Goal: Complete application form: Complete application form

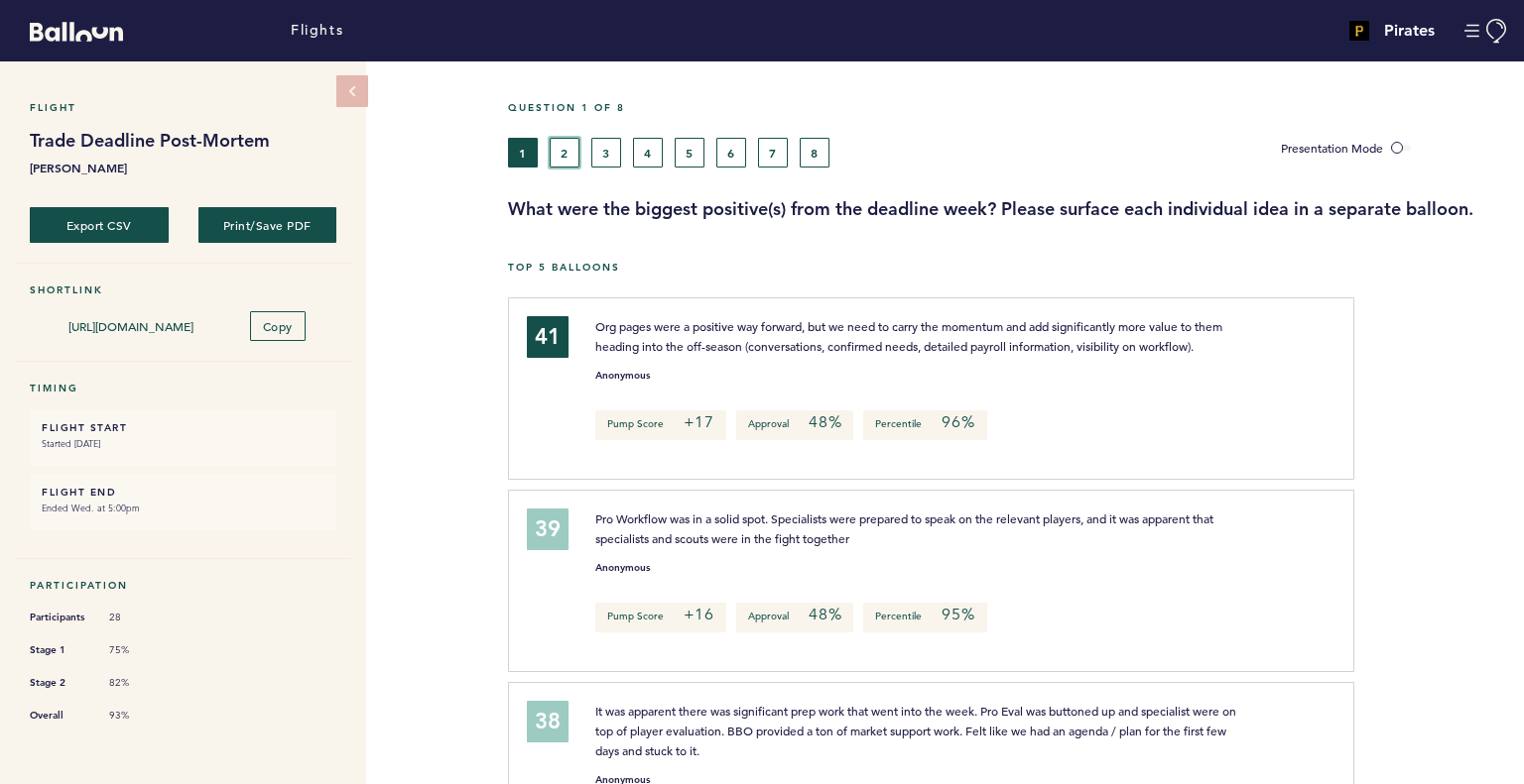
click at [569, 141] on button "2" at bounding box center [565, 153] width 30 height 30
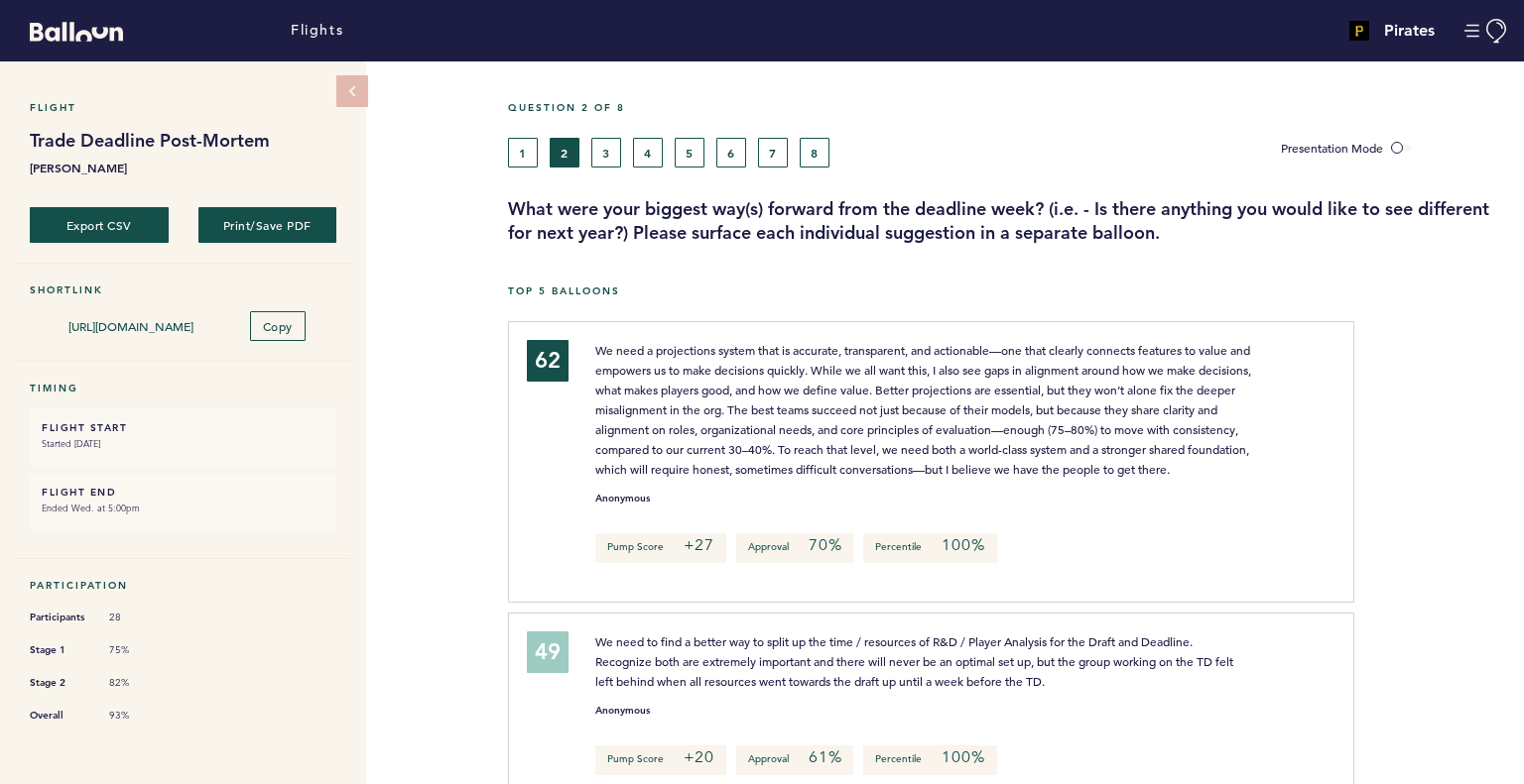
click at [607, 55] on div "Flights" at bounding box center [508, 31] width 1016 height 52
click at [607, 152] on button "3" at bounding box center [606, 153] width 30 height 30
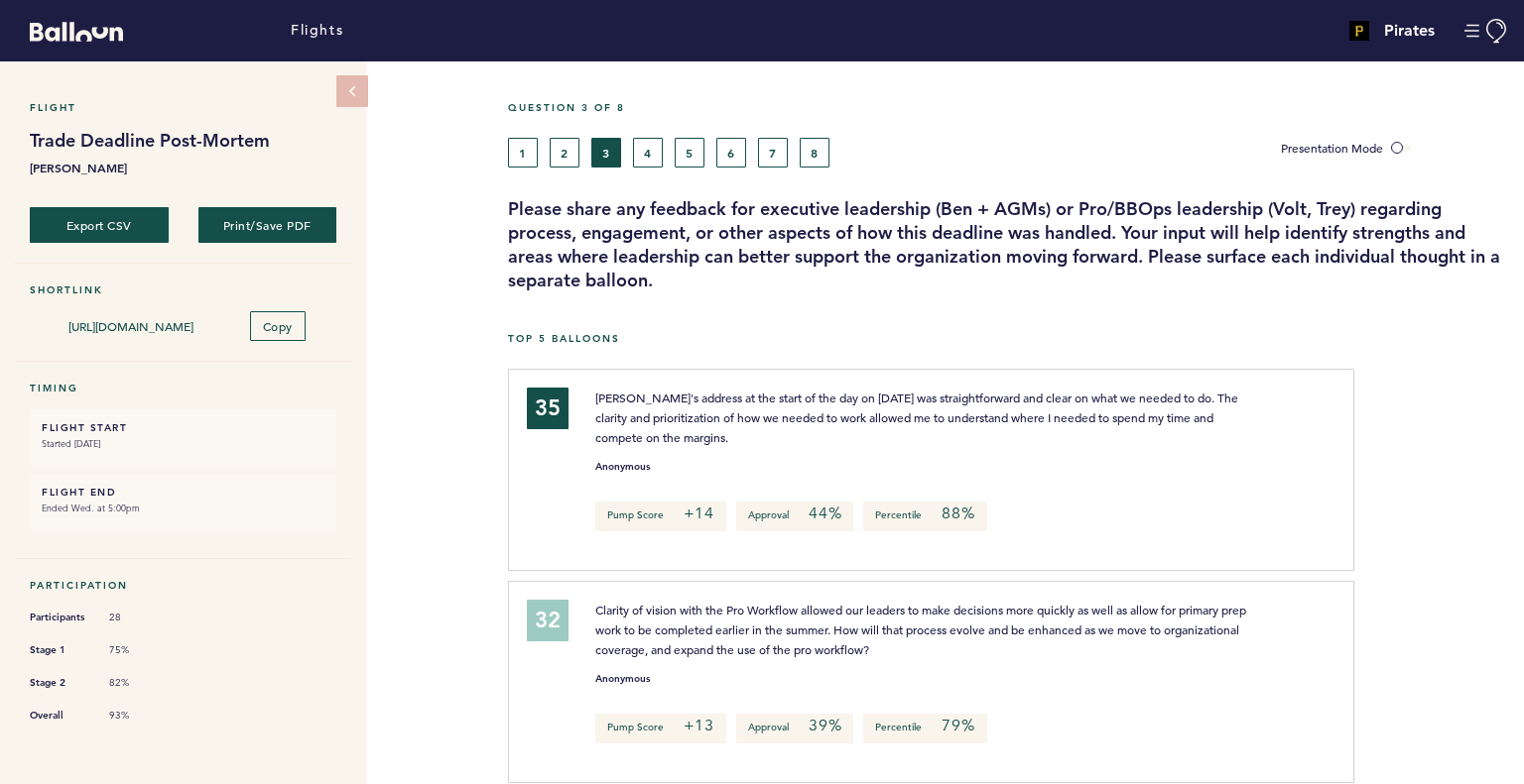
click at [630, 147] on div "1 2 3 4 5 6 7 8" at bounding box center [879, 153] width 744 height 30
click at [643, 150] on button "4" at bounding box center [648, 153] width 30 height 30
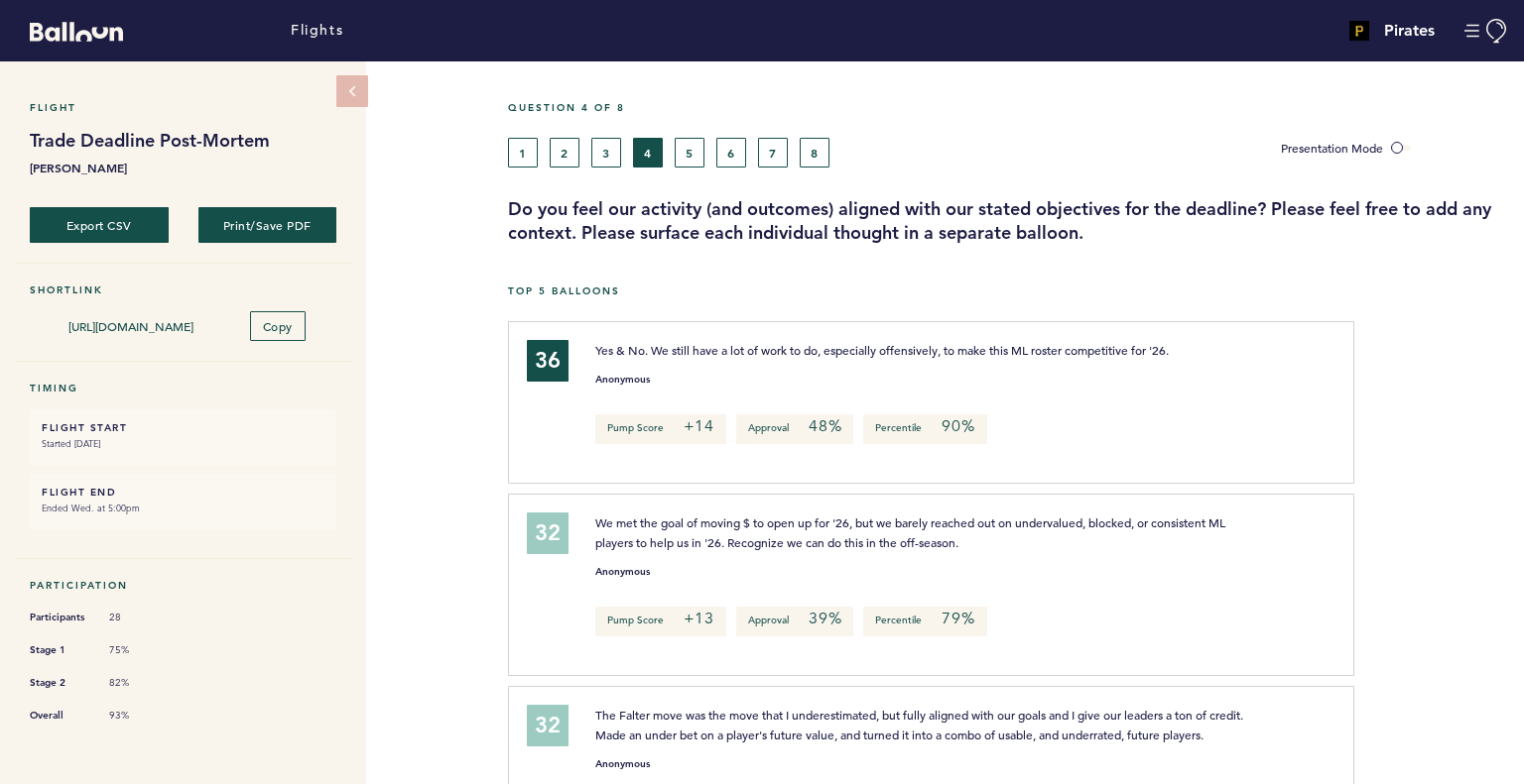
click at [694, 134] on div "Question 4 of 8" at bounding box center [1008, 119] width 1031 height 37
click at [691, 146] on button "5" at bounding box center [690, 153] width 30 height 30
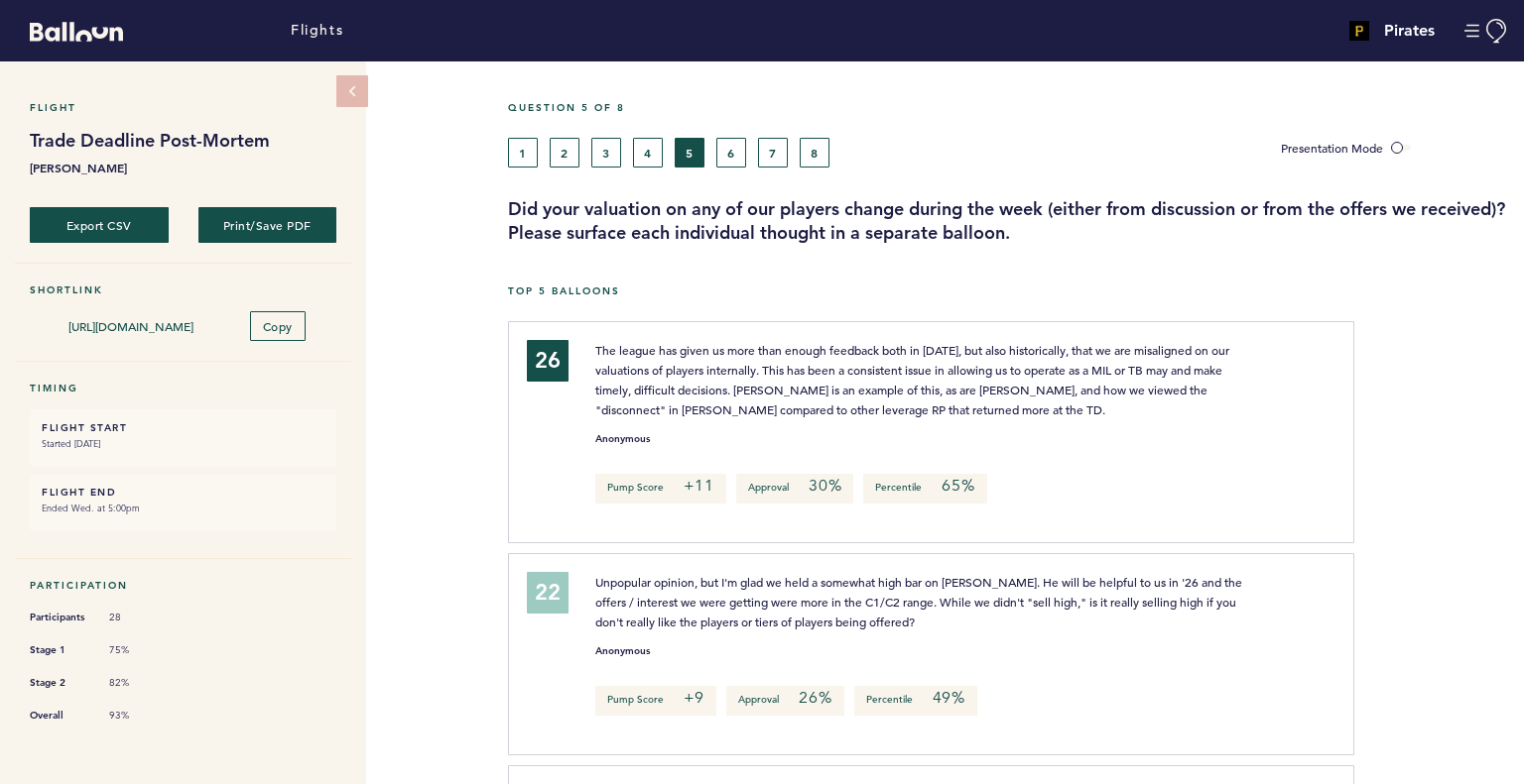
click at [731, 146] on button "6" at bounding box center [732, 153] width 30 height 30
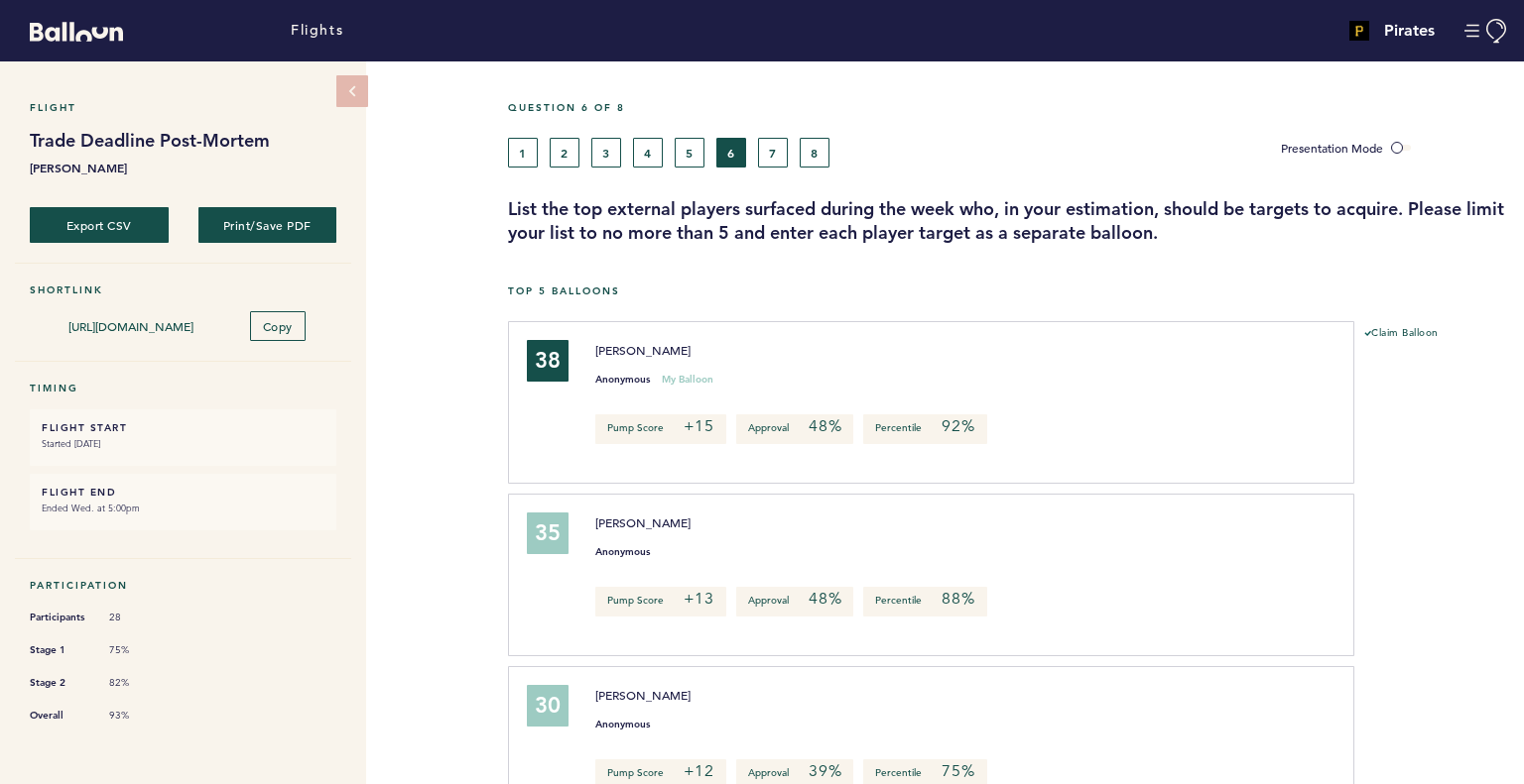
click at [782, 158] on button "7" at bounding box center [772, 153] width 30 height 30
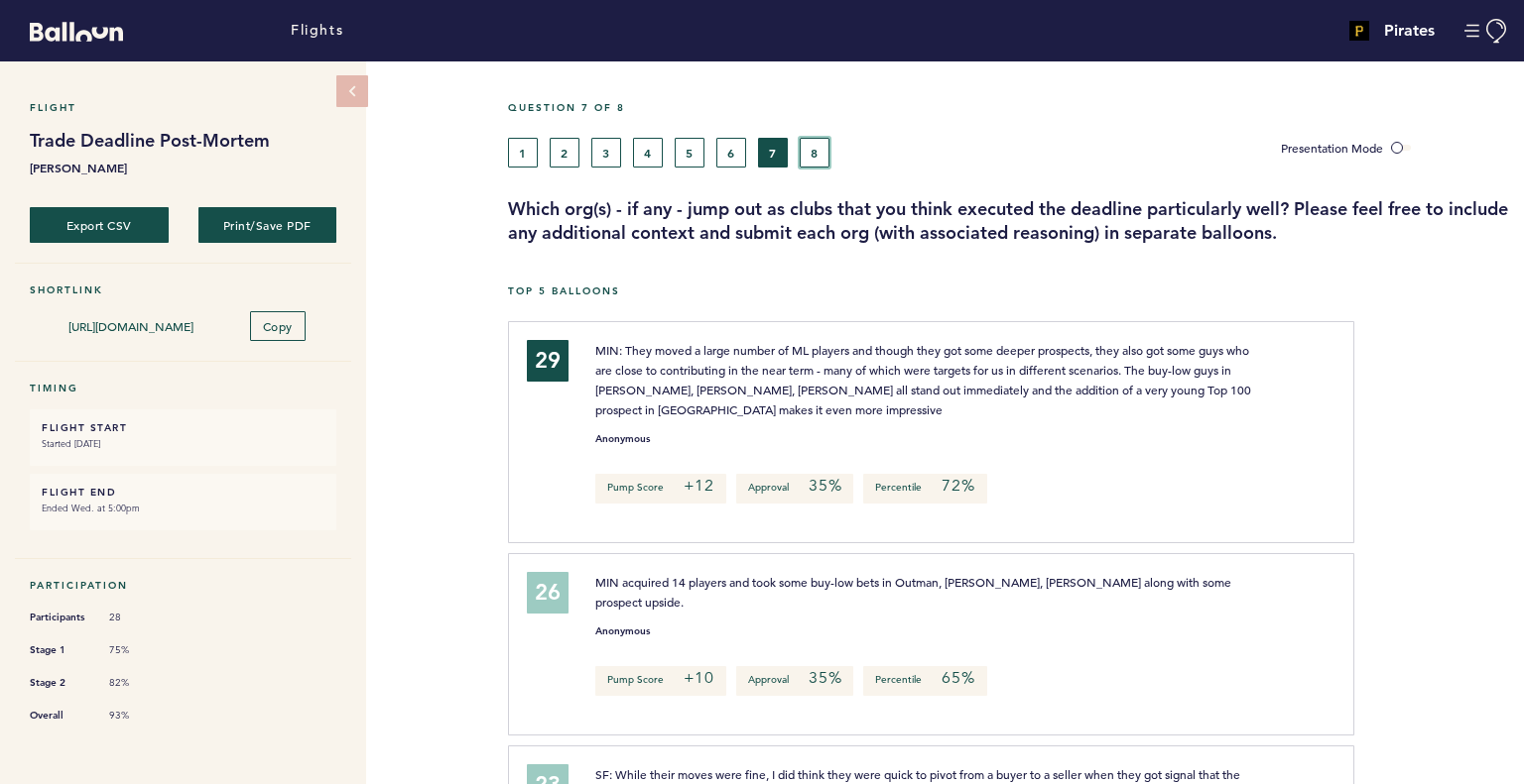
click at [821, 154] on button "8" at bounding box center [814, 153] width 30 height 30
